Goal: Information Seeking & Learning: Learn about a topic

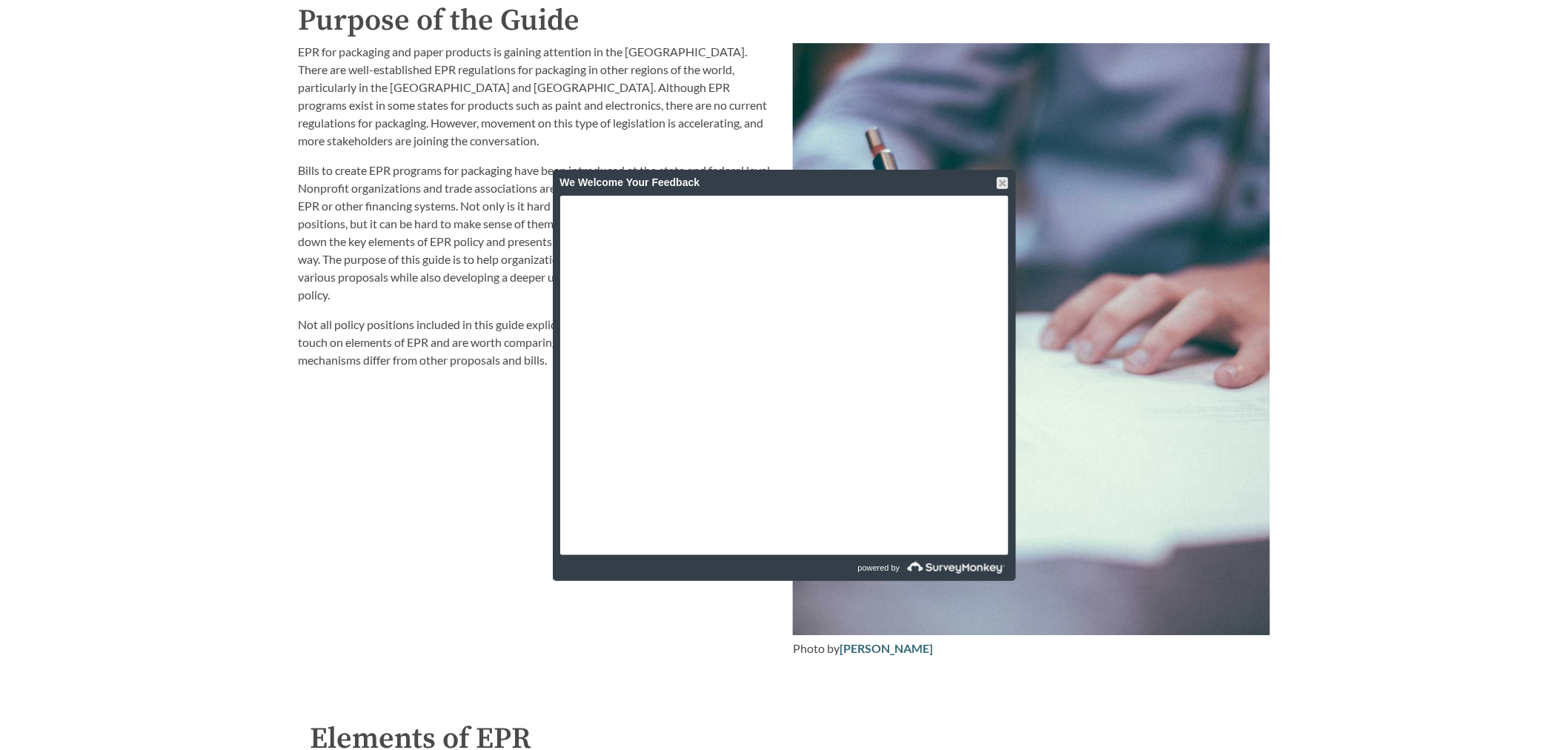
scroll to position [3240, 0]
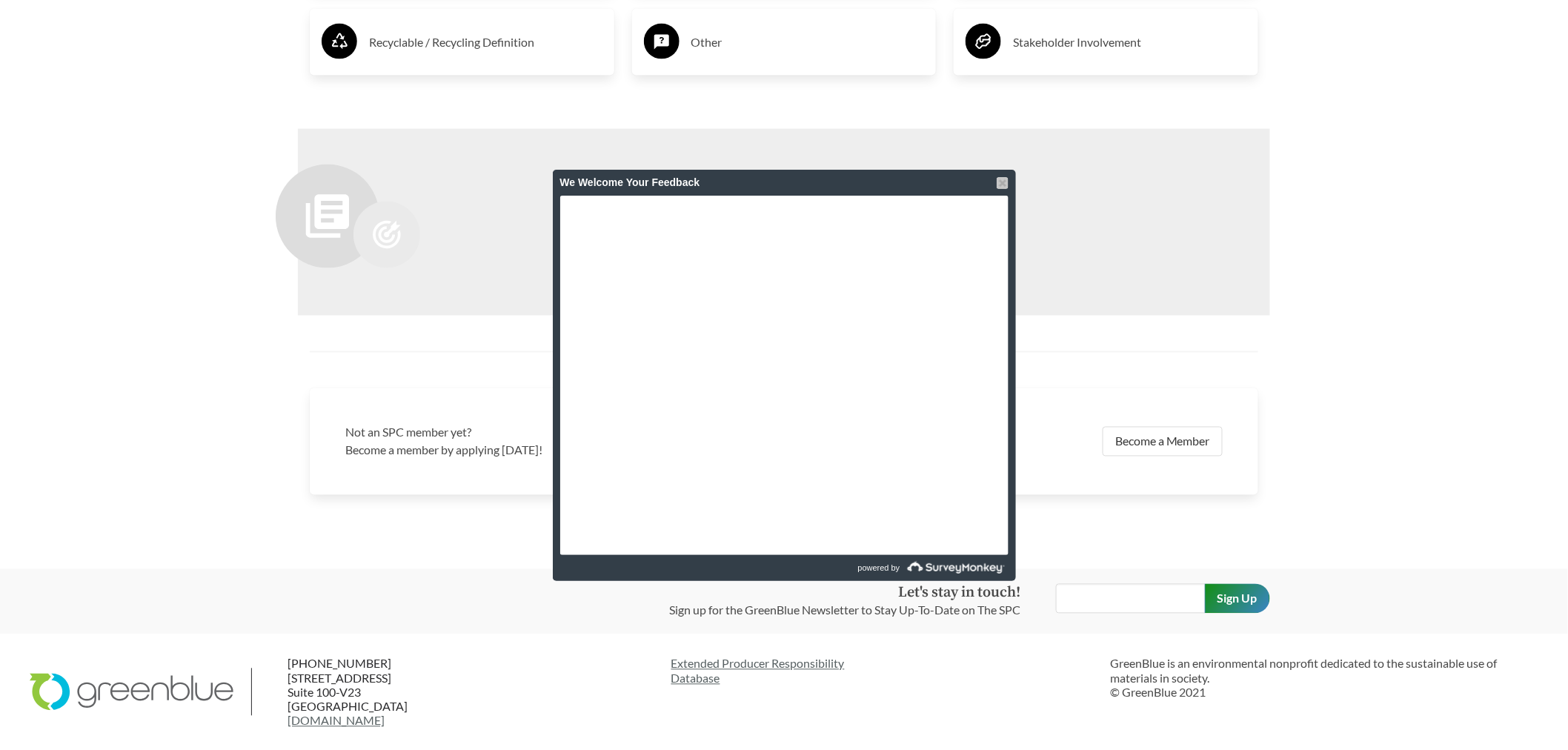
click at [1004, 184] on div at bounding box center [1003, 183] width 11 height 11
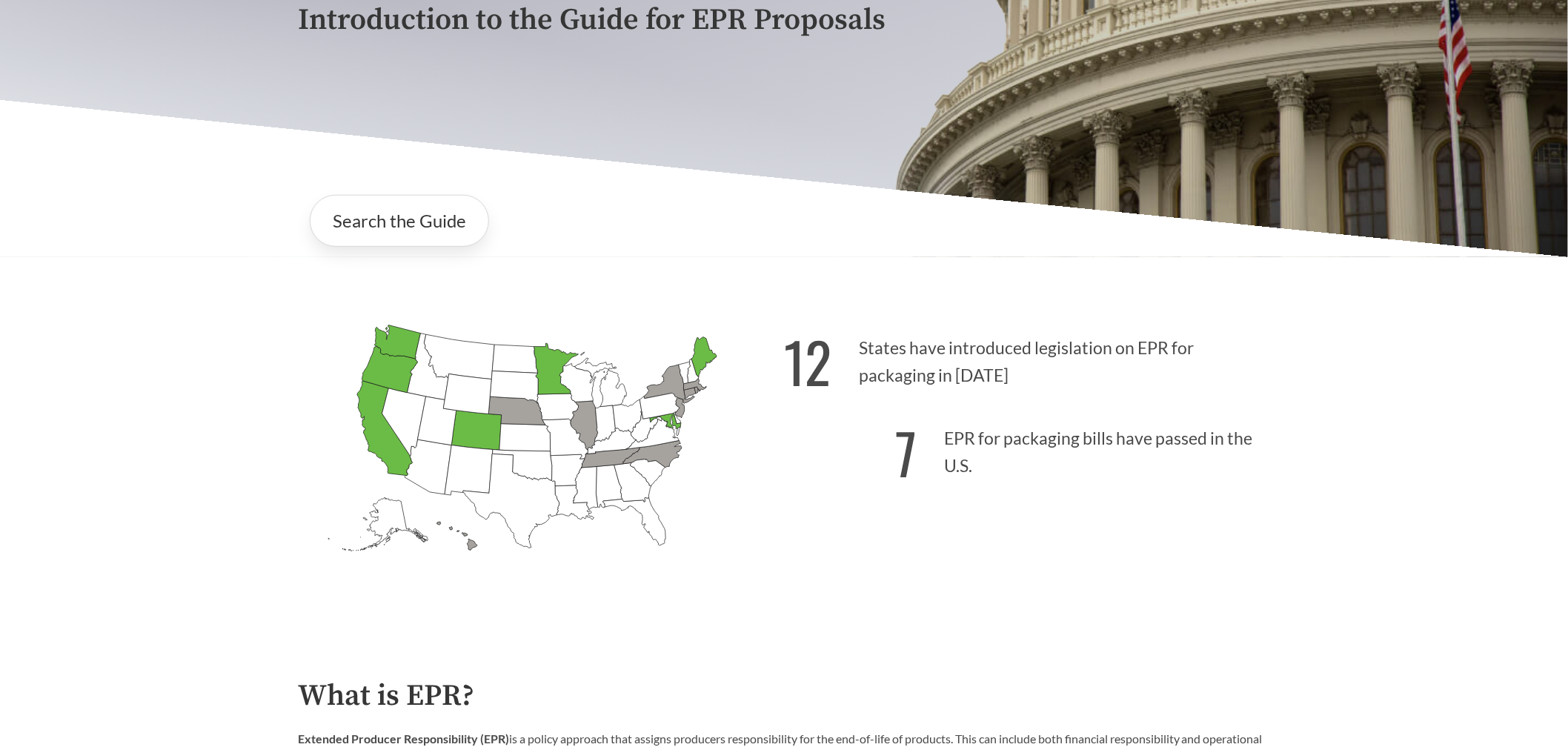
scroll to position [0, 0]
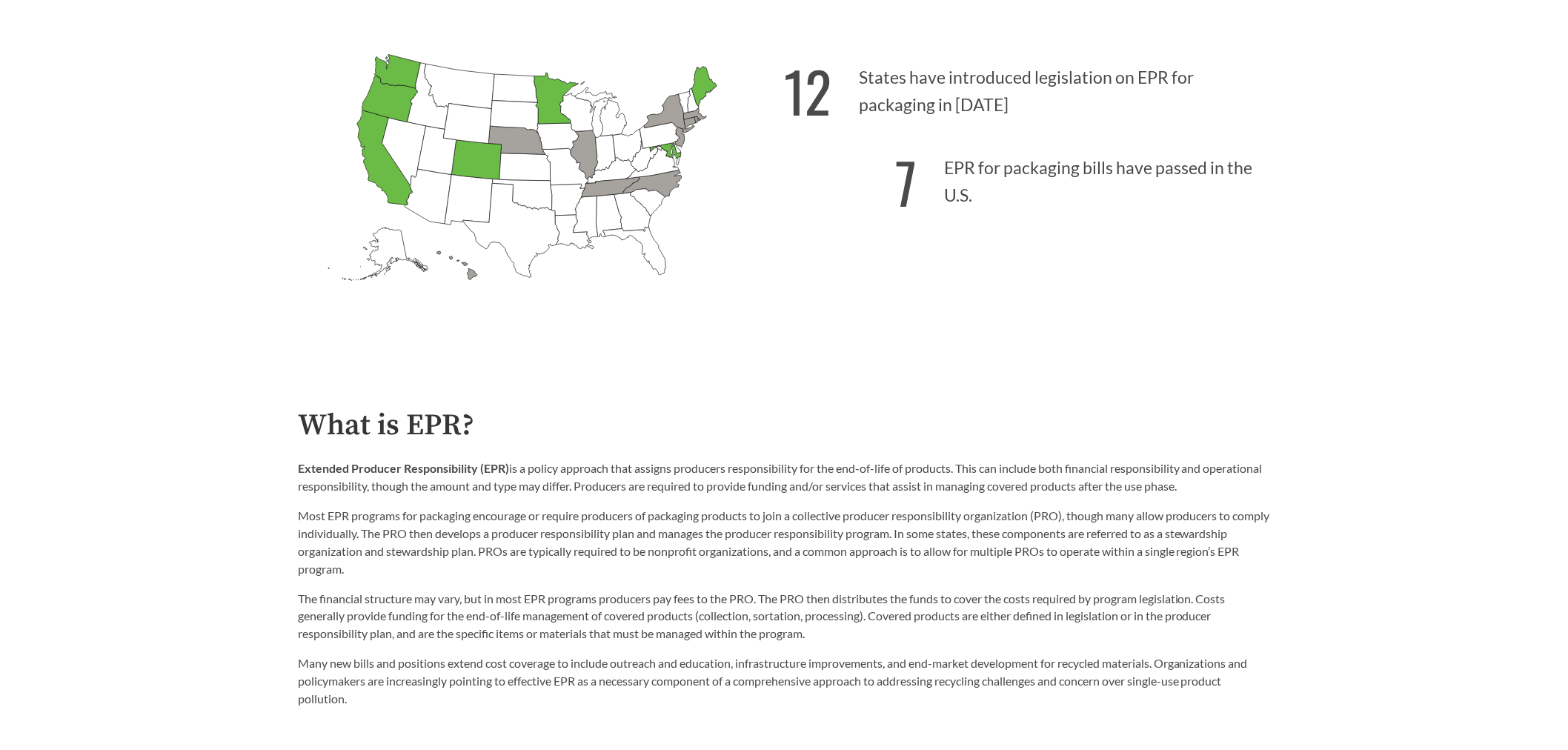
scroll to position [658, 0]
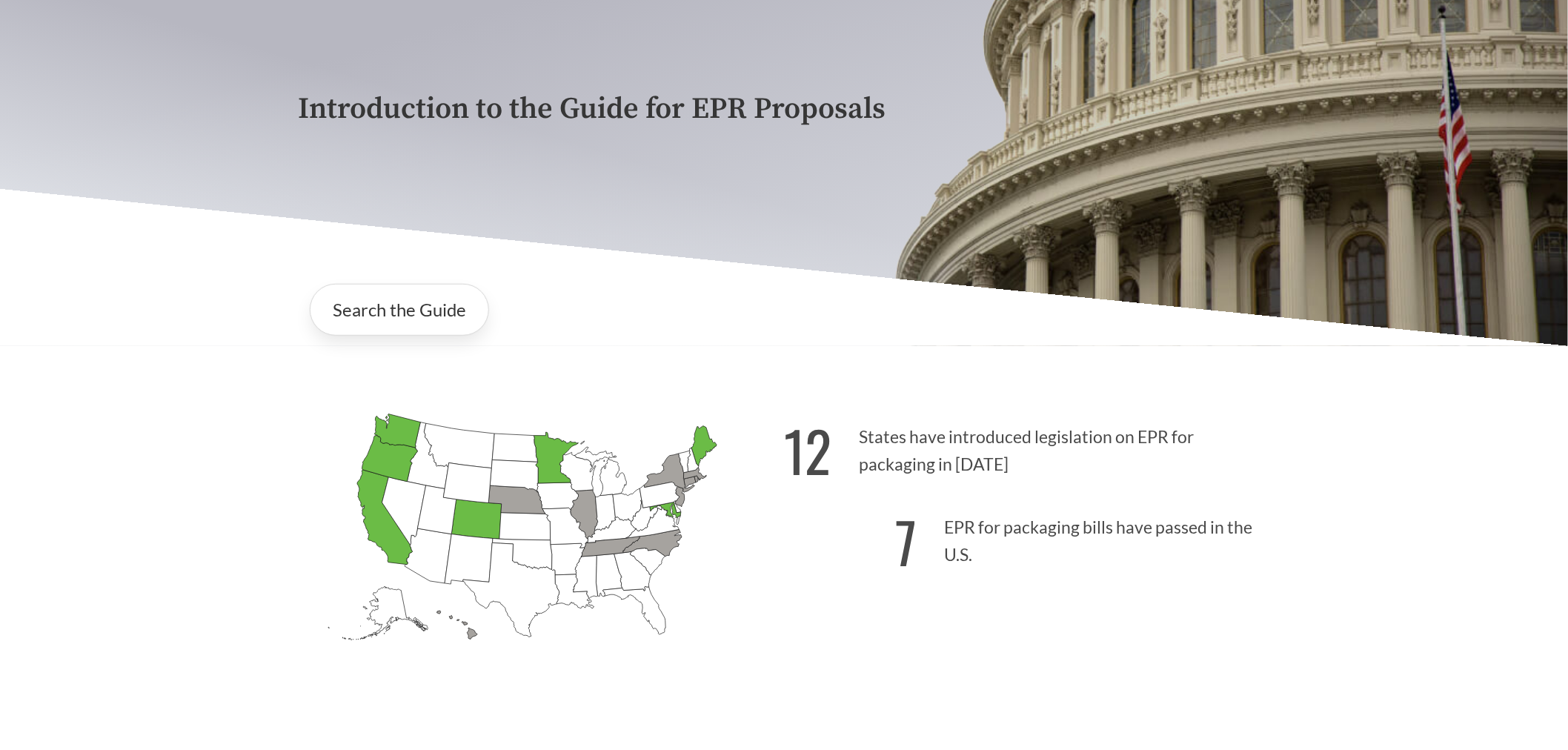
scroll to position [247, 0]
